Goal: Information Seeking & Learning: Learn about a topic

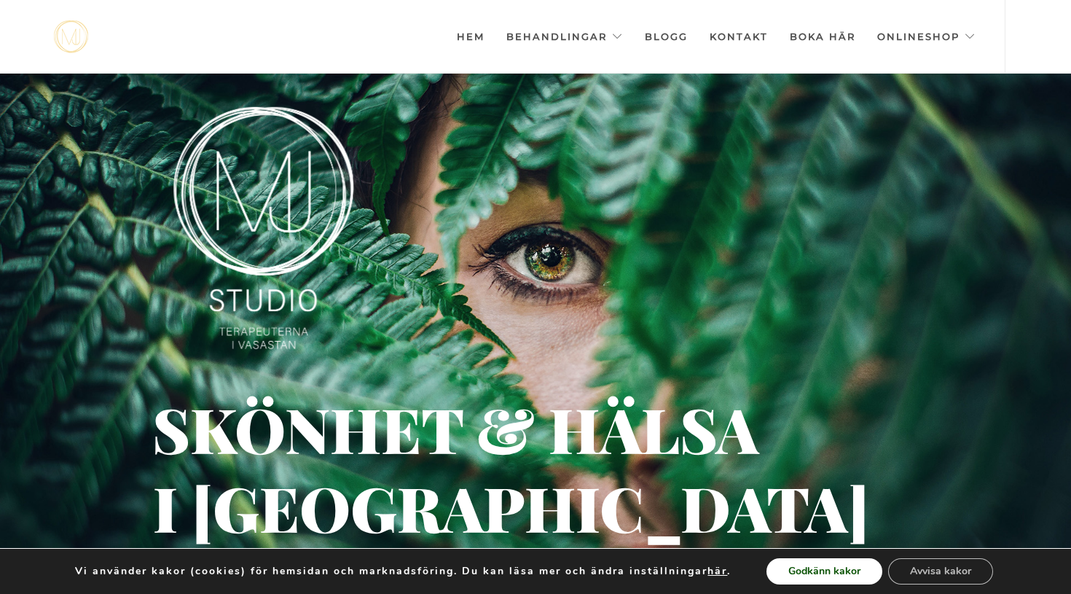
click at [814, 577] on button "Godkänn kakor" at bounding box center [824, 571] width 116 height 26
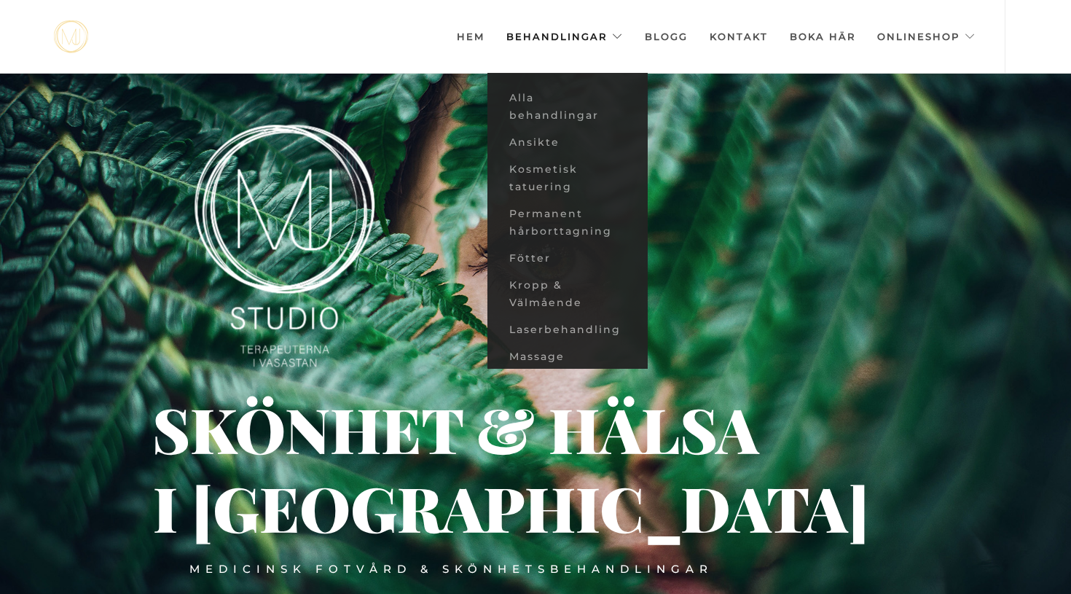
click at [611, 44] on link "Behandlingar" at bounding box center [564, 36] width 117 height 73
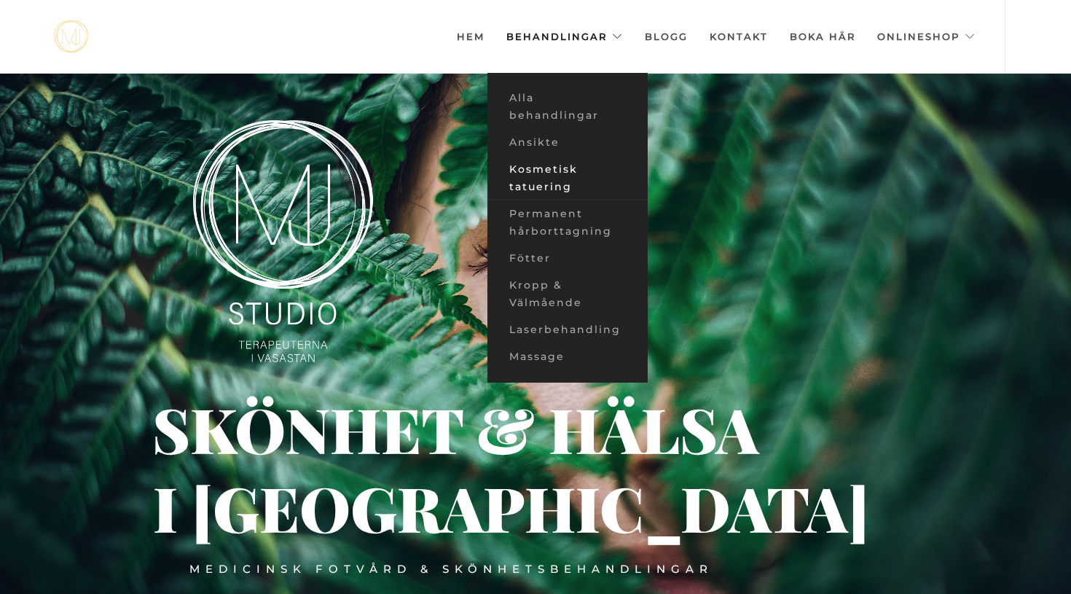
click at [536, 174] on link "Kosmetisk tatuering" at bounding box center [567, 178] width 160 height 44
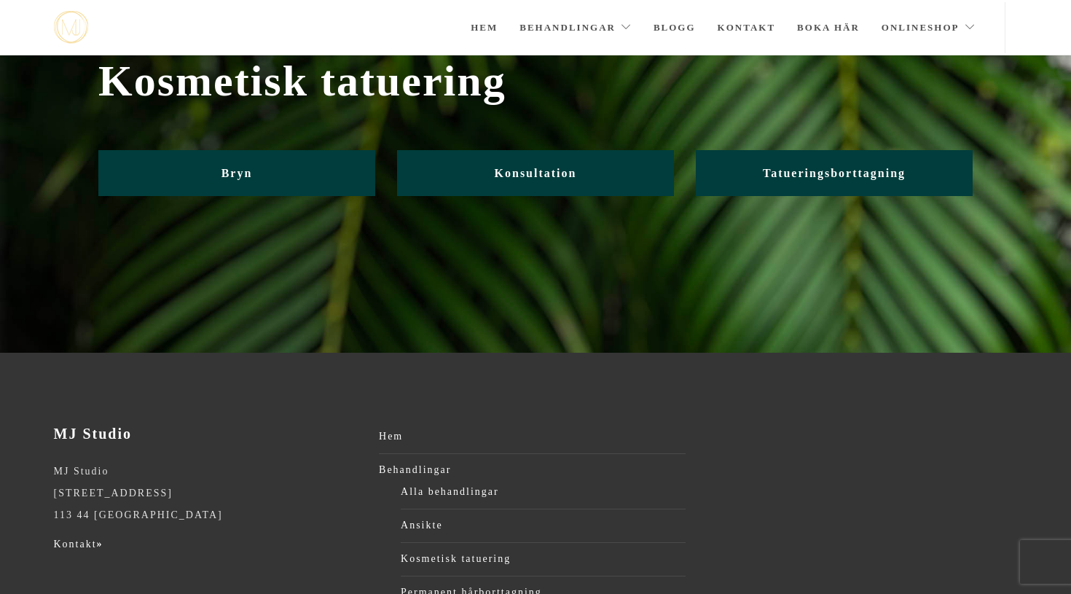
scroll to position [54, 0]
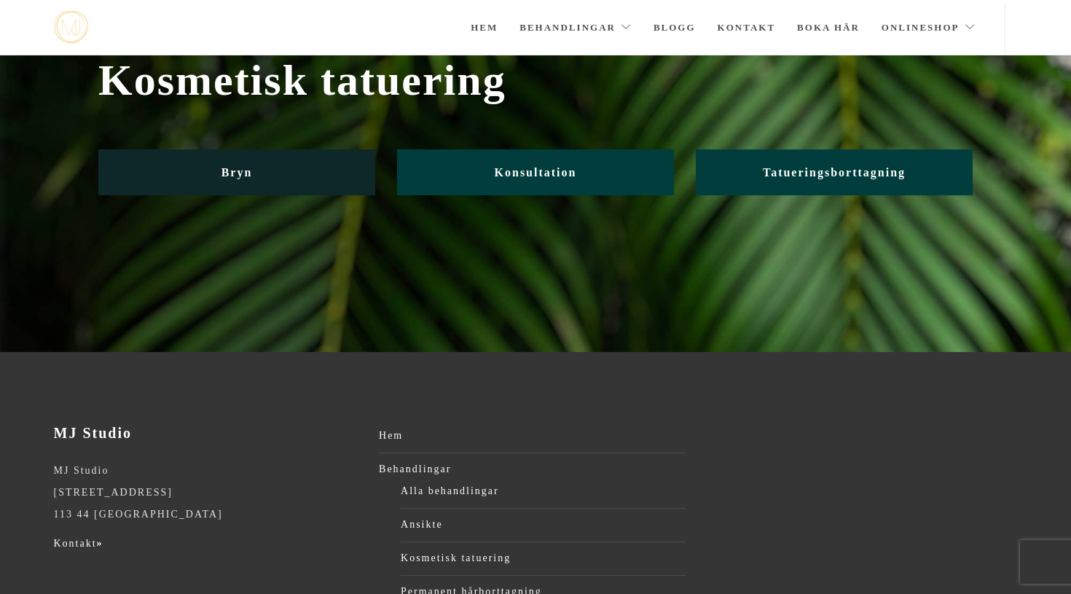
click at [257, 159] on link "Bryn" at bounding box center [236, 172] width 277 height 46
